Goal: Task Accomplishment & Management: Use online tool/utility

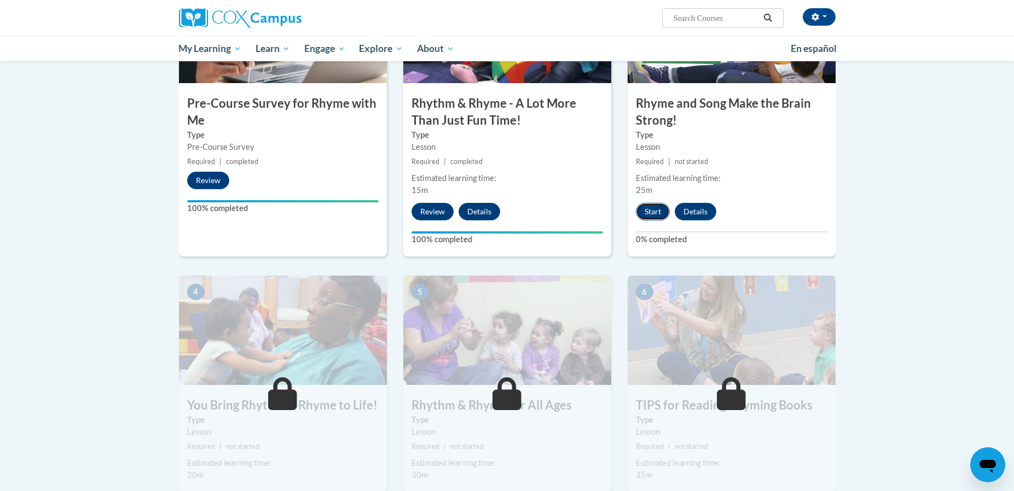
click at [650, 212] on button "Start" at bounding box center [653, 212] width 34 height 18
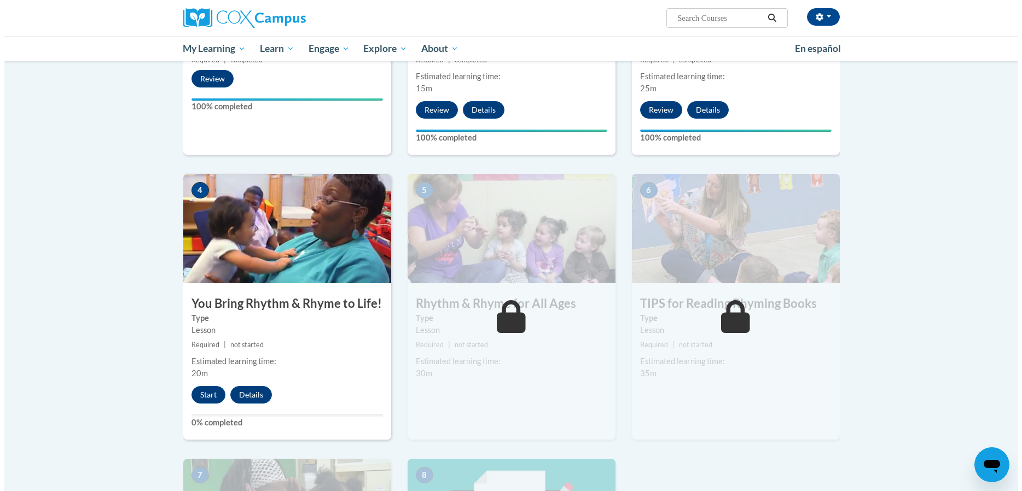
scroll to position [438, 0]
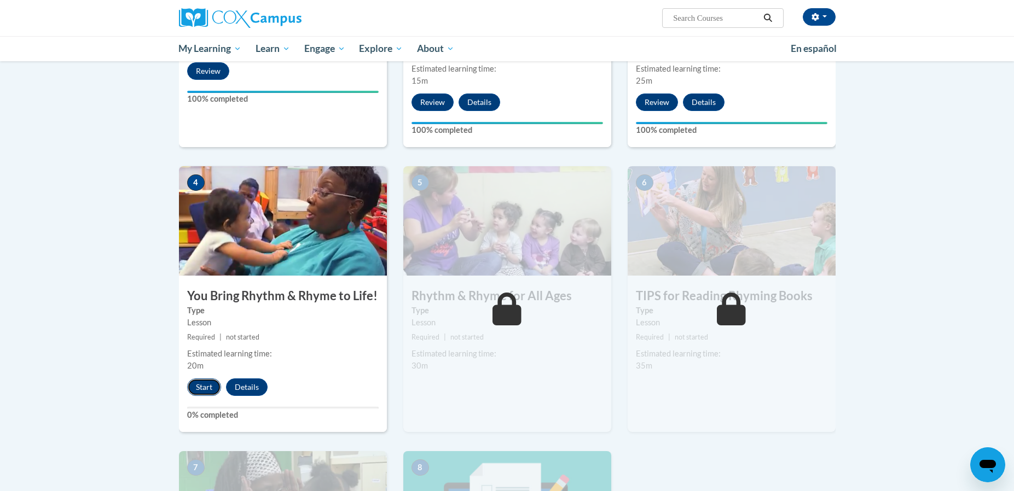
click at [208, 386] on button "Start" at bounding box center [204, 388] width 34 height 18
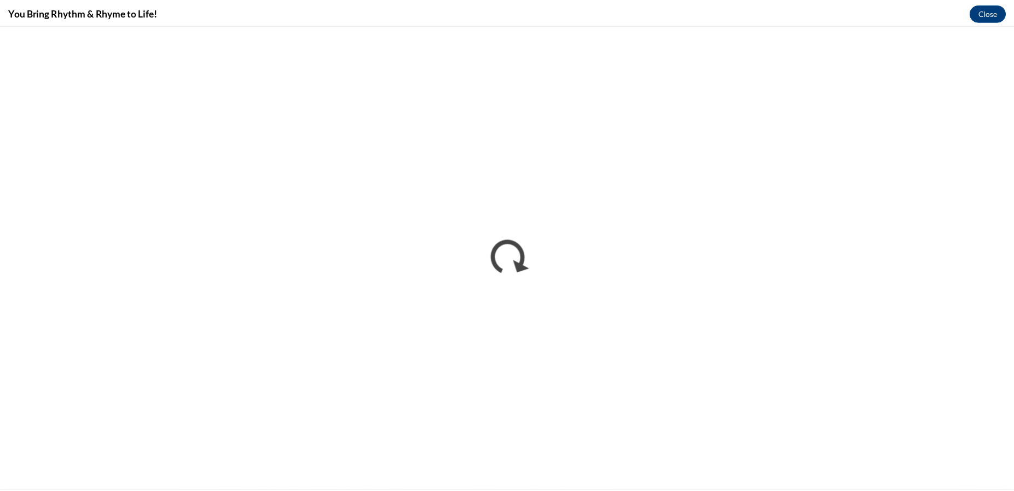
scroll to position [0, 0]
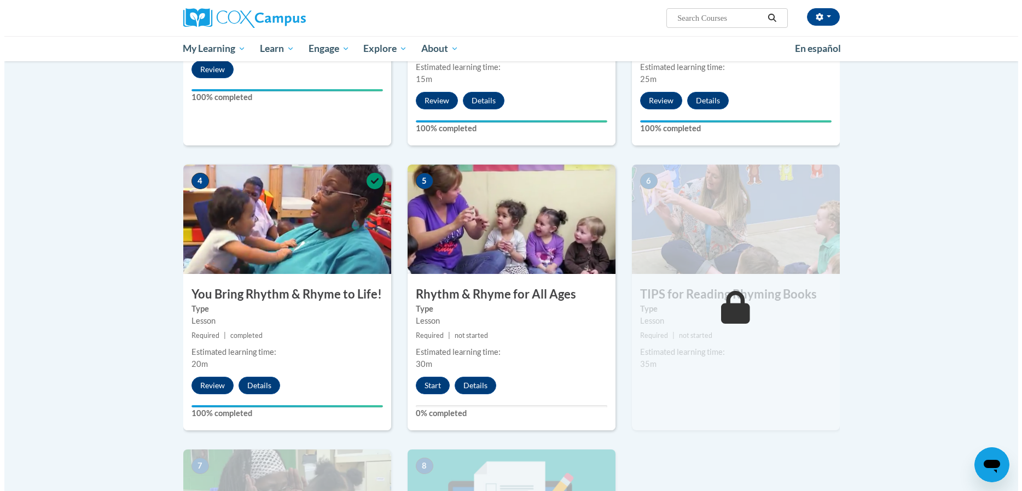
scroll to position [602, 0]
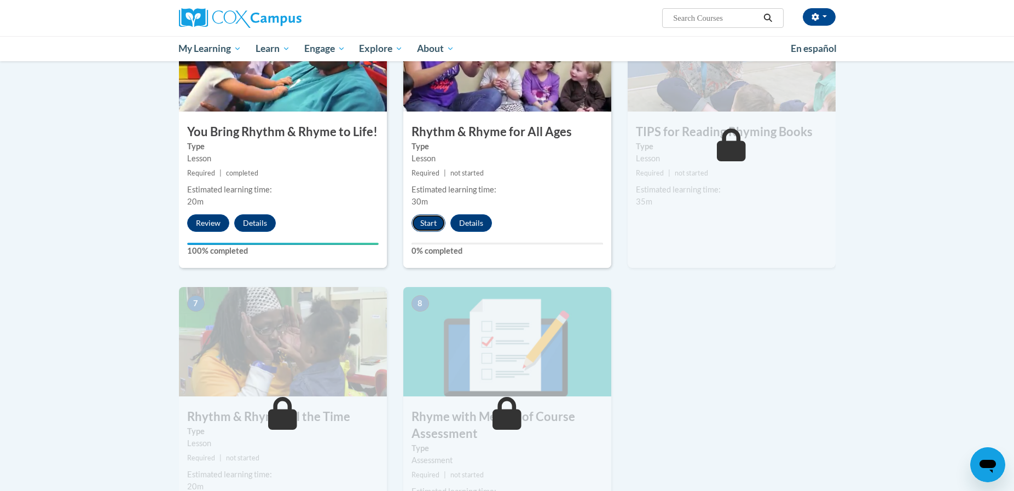
click at [422, 222] on button "Start" at bounding box center [428, 223] width 34 height 18
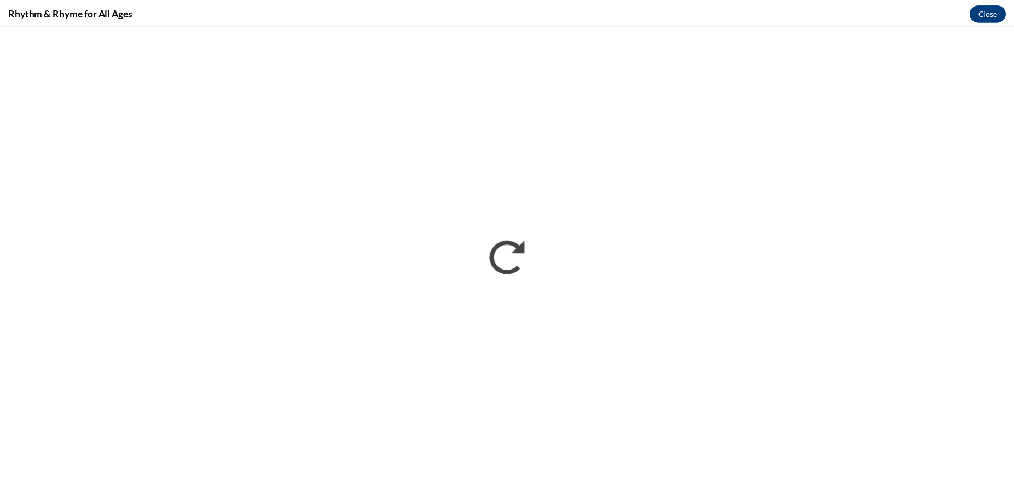
scroll to position [0, 0]
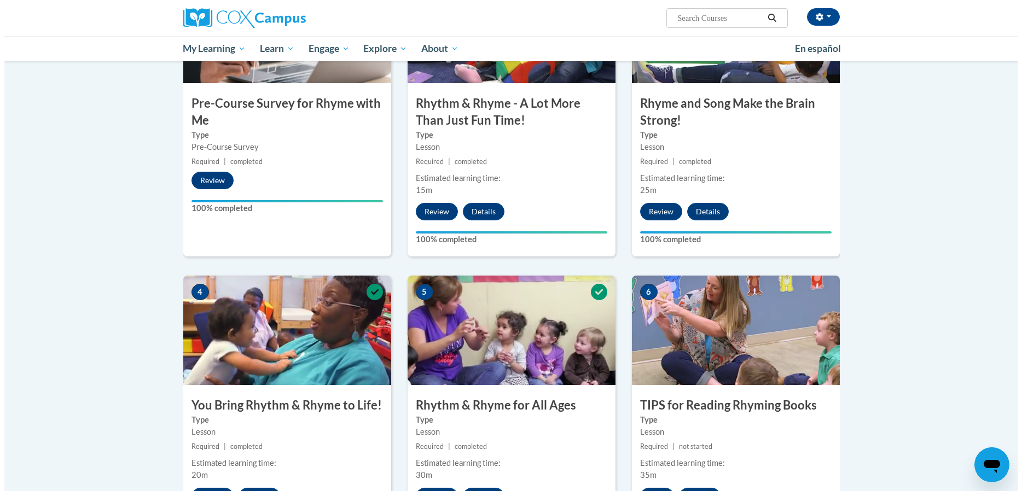
scroll to position [602, 0]
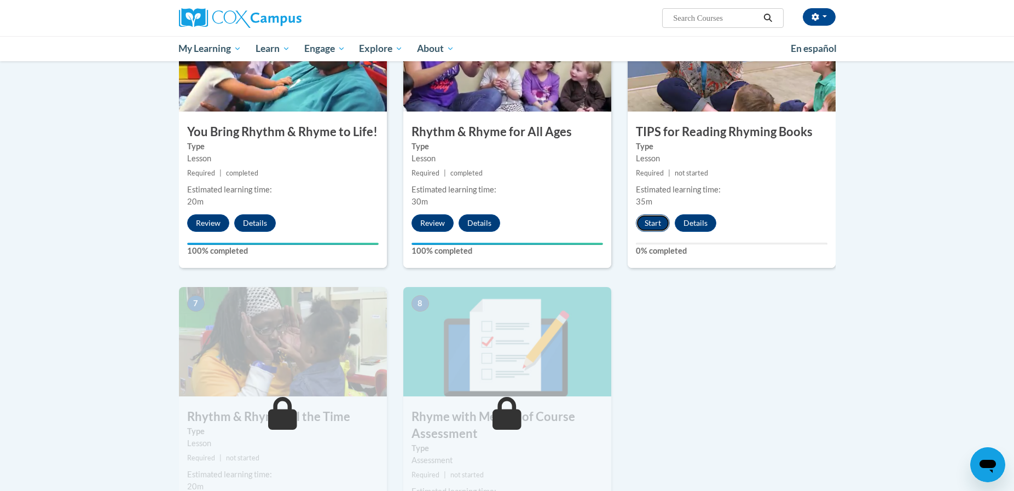
click at [656, 223] on button "Start" at bounding box center [653, 223] width 34 height 18
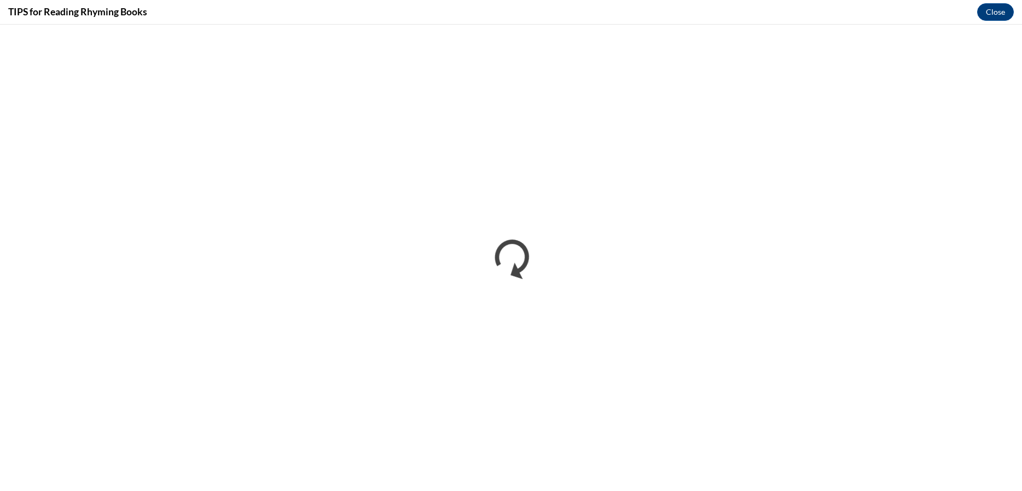
scroll to position [0, 0]
